Goal: Obtain resource: Download file/media

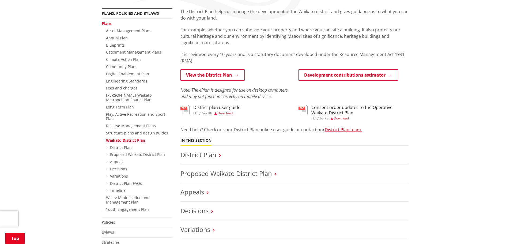
scroll to position [107, 0]
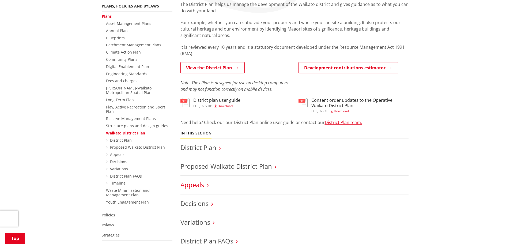
click at [200, 183] on link "Appeals" at bounding box center [192, 184] width 24 height 9
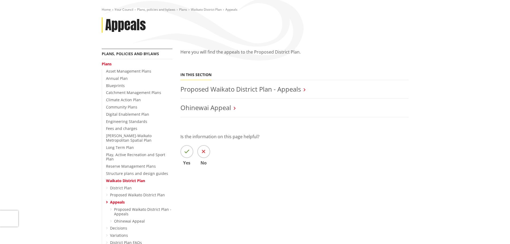
scroll to position [80, 0]
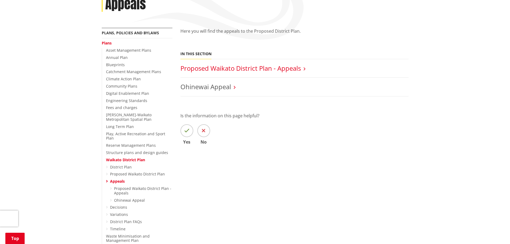
click at [214, 67] on link "Proposed Waikato District Plan - Appeals" at bounding box center [240, 68] width 120 height 9
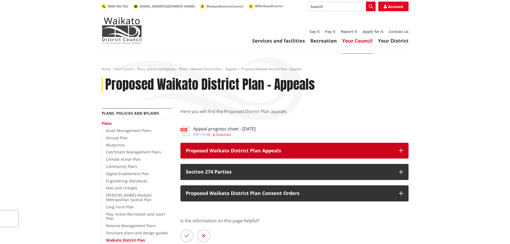
click at [401, 151] on icon "button" at bounding box center [401, 150] width 4 height 4
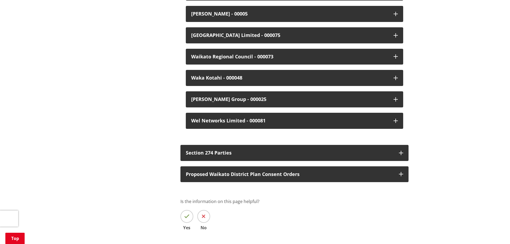
scroll to position [1444, 0]
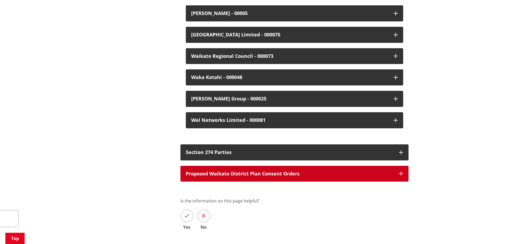
click at [402, 171] on icon "button" at bounding box center [401, 173] width 4 height 4
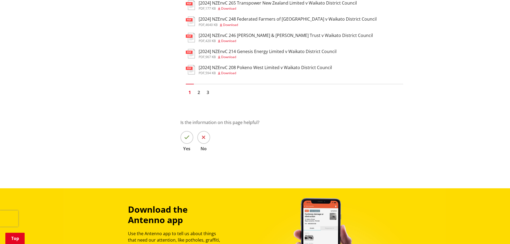
scroll to position [1872, 0]
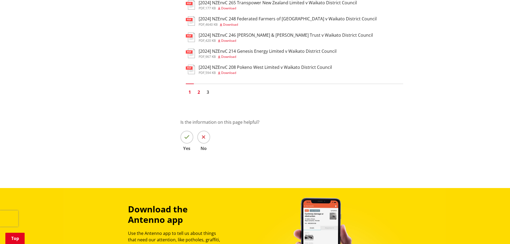
click at [199, 88] on link "2" at bounding box center [199, 92] width 8 height 8
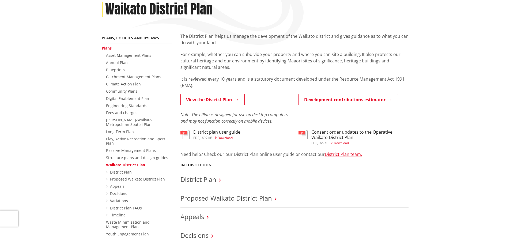
scroll to position [80, 0]
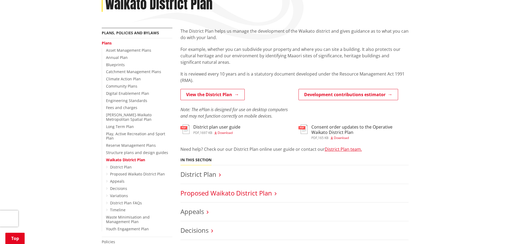
click at [217, 194] on link "Proposed Waikato District Plan" at bounding box center [225, 192] width 91 height 9
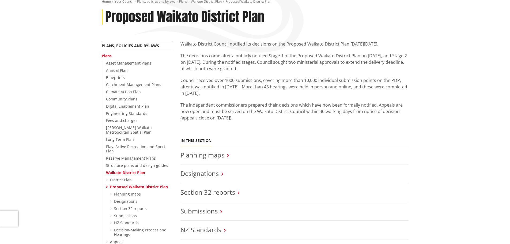
scroll to position [80, 0]
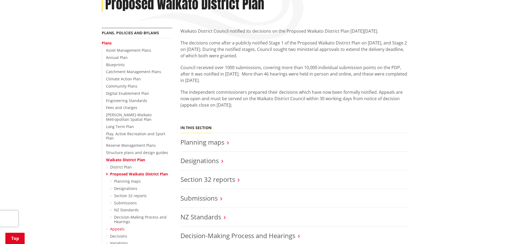
drag, startPoint x: 116, startPoint y: 224, endPoint x: 151, endPoint y: 216, distance: 35.8
click at [116, 226] on link "Appeals" at bounding box center [117, 228] width 14 height 5
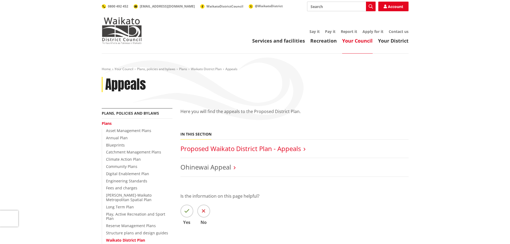
click at [214, 149] on link "Proposed Waikato District Plan - Appeals" at bounding box center [240, 148] width 120 height 9
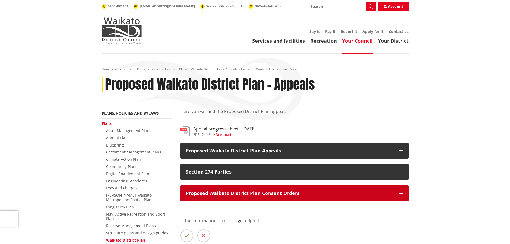
click at [399, 192] on icon "button" at bounding box center [401, 193] width 4 height 4
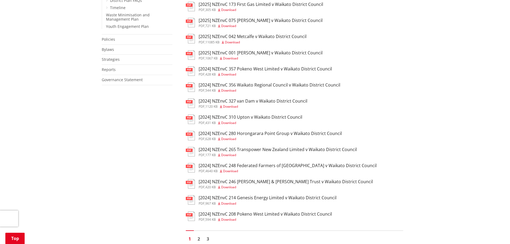
scroll to position [348, 0]
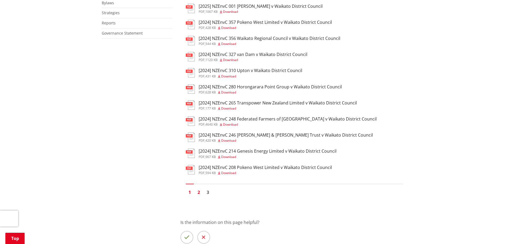
click at [198, 193] on link "2" at bounding box center [199, 192] width 8 height 8
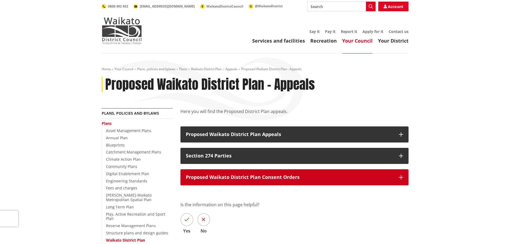
click at [399, 176] on icon "button" at bounding box center [401, 177] width 4 height 4
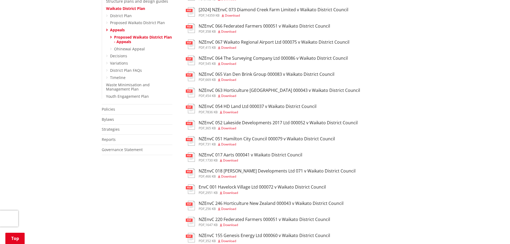
scroll to position [241, 0]
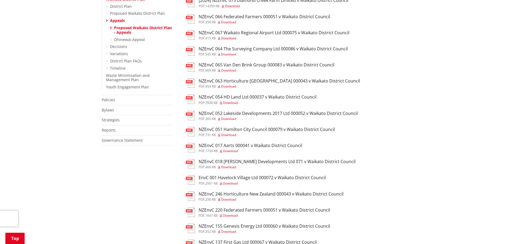
click at [233, 134] on span "Download" at bounding box center [228, 134] width 15 height 5
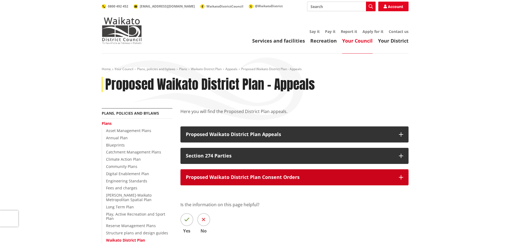
click at [404, 177] on button "Proposed Waikato District Plan Consent Orders" at bounding box center [294, 177] width 228 height 16
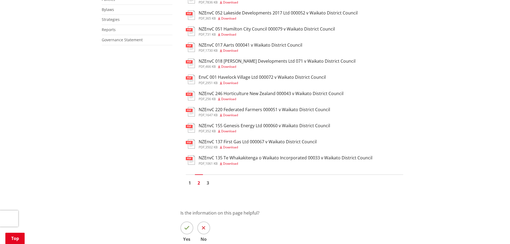
scroll to position [348, 0]
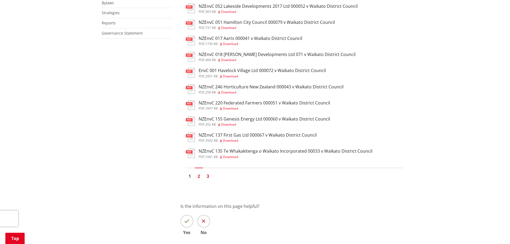
click at [209, 177] on link "3" at bounding box center [208, 176] width 8 height 8
click at [208, 176] on link "3" at bounding box center [208, 176] width 8 height 8
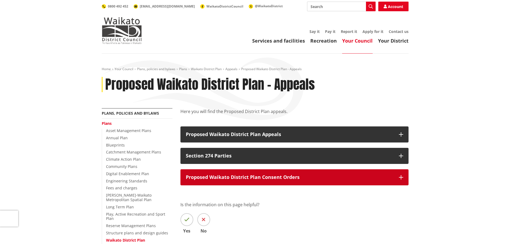
click at [401, 176] on icon "button" at bounding box center [401, 177] width 4 height 4
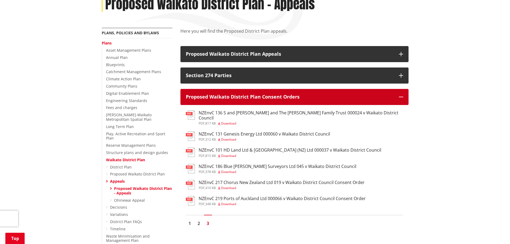
scroll to position [107, 0]
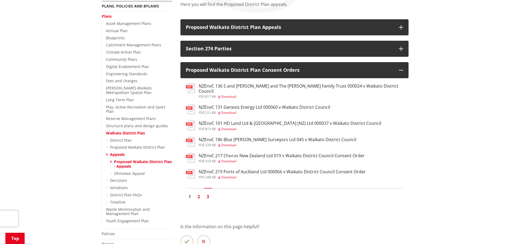
click at [199, 192] on link "2" at bounding box center [199, 196] width 8 height 8
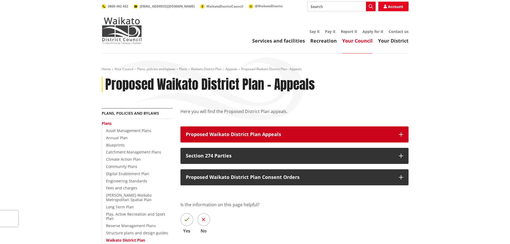
click at [401, 133] on icon "button" at bounding box center [401, 134] width 4 height 4
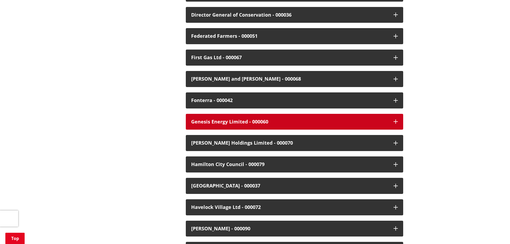
scroll to position [428, 0]
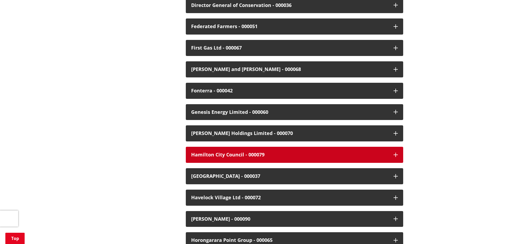
click at [393, 154] on icon "button" at bounding box center [395, 154] width 4 height 4
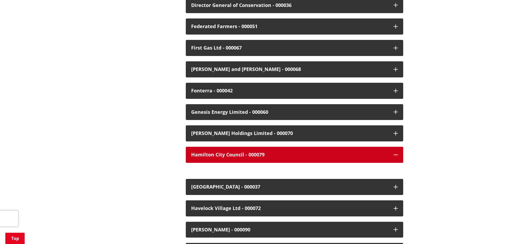
click at [259, 153] on div "Hamilton City Council - 000079" at bounding box center [289, 154] width 197 height 5
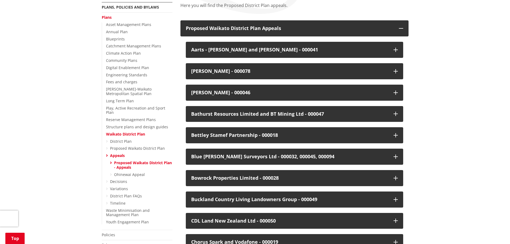
scroll to position [107, 0]
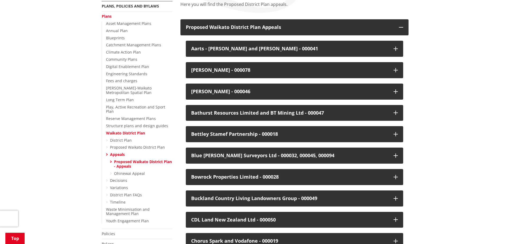
click at [122, 159] on link "Proposed Waikato District Plan - Appeals" at bounding box center [143, 164] width 58 height 10
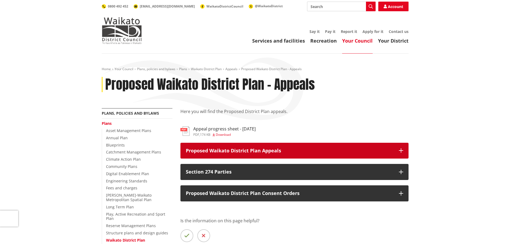
click at [401, 150] on icon "button" at bounding box center [401, 150] width 4 height 4
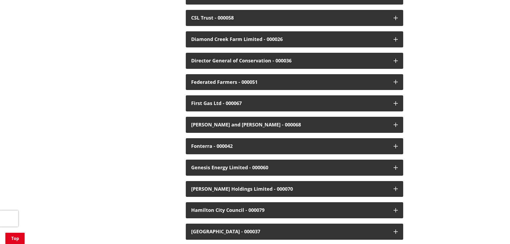
scroll to position [401, 0]
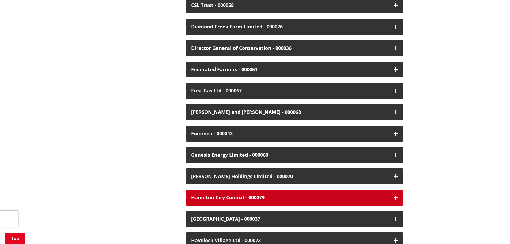
click at [397, 196] on icon "button" at bounding box center [395, 197] width 4 height 4
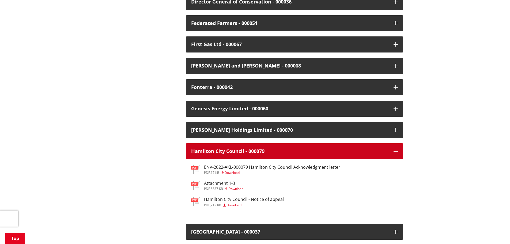
scroll to position [455, 0]
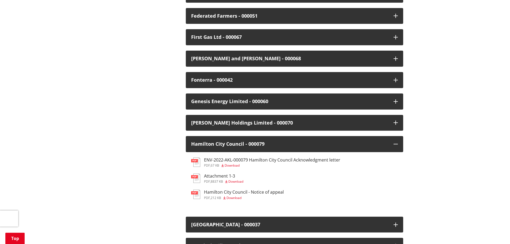
click at [238, 198] on span "Download" at bounding box center [233, 197] width 15 height 5
